Goal: Transaction & Acquisition: Book appointment/travel/reservation

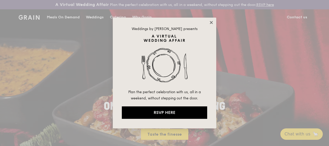
click at [210, 22] on icon at bounding box center [211, 22] width 5 height 5
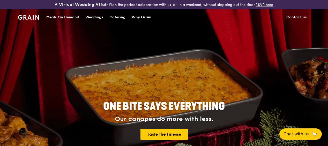
click at [117, 20] on div "Catering" at bounding box center [117, 18] width 16 height 16
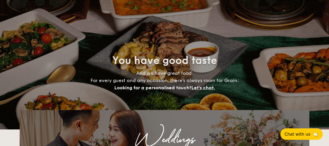
select select
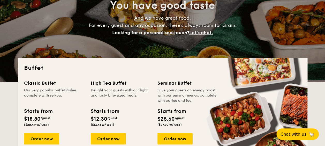
scroll to position [103, 0]
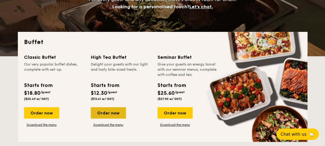
click at [114, 109] on div "Order now" at bounding box center [108, 112] width 35 height 11
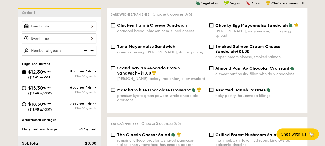
scroll to position [155, 0]
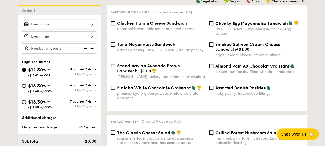
select select
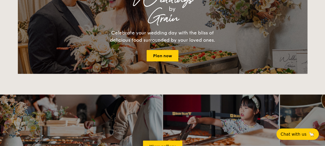
scroll to position [118, 0]
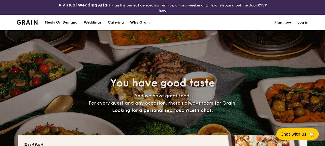
select select
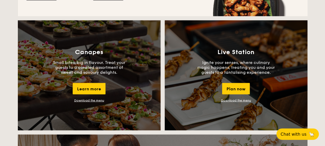
scroll to position [465, 0]
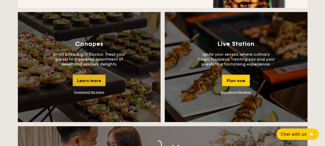
click at [91, 80] on div "Learn more" at bounding box center [89, 79] width 33 height 11
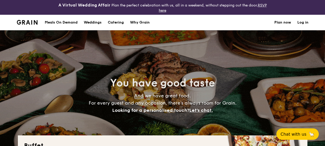
select select
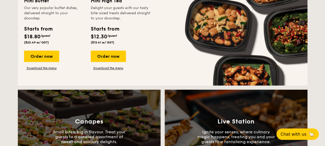
scroll to position [465, 0]
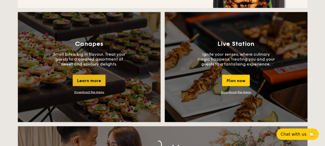
click at [88, 81] on div "Learn more" at bounding box center [89, 79] width 33 height 11
